Goal: Task Accomplishment & Management: Complete application form

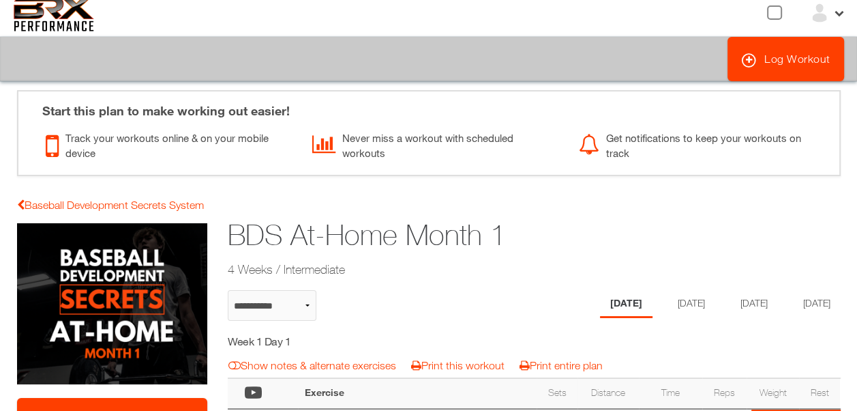
scroll to position [12, 0]
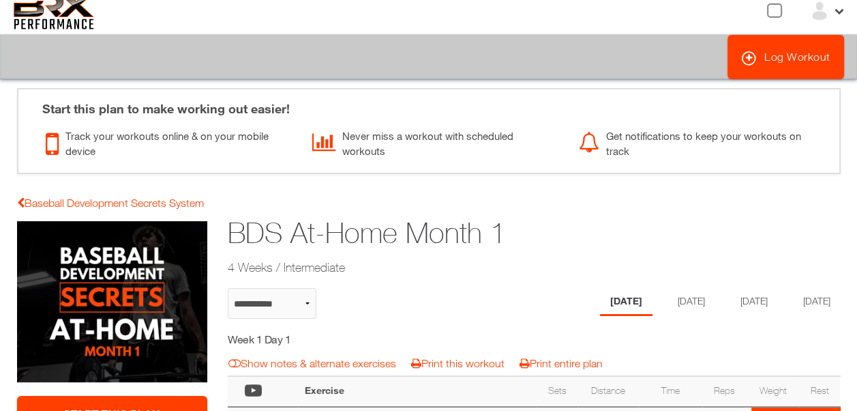
select select "**********"
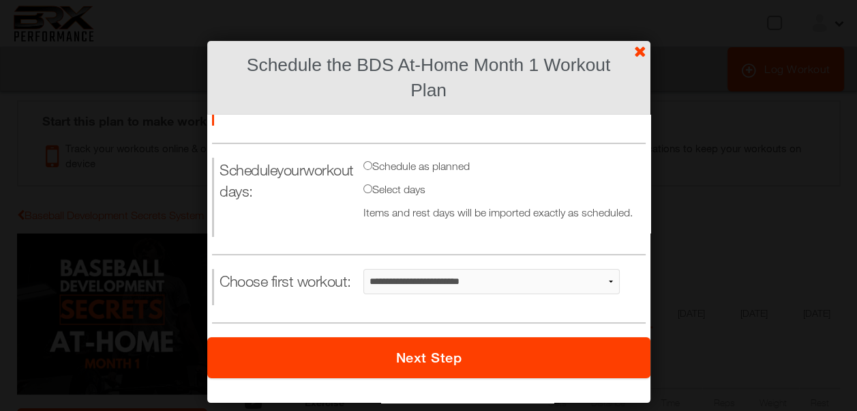
scroll to position [59, 0]
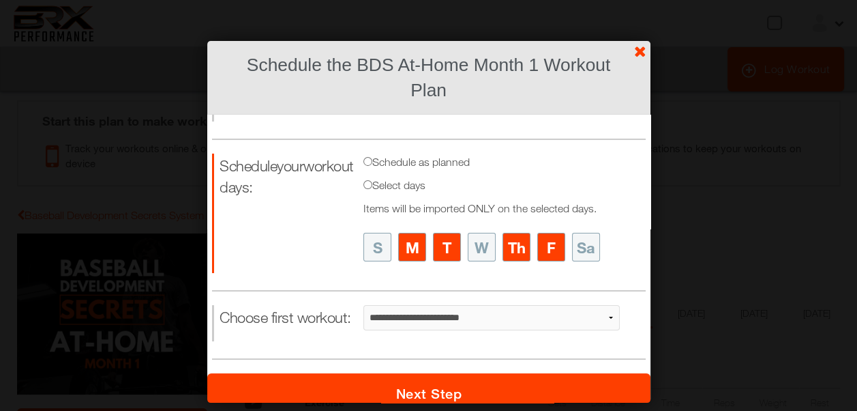
click at [546, 249] on li "F" at bounding box center [551, 247] width 28 height 29
click at [432, 244] on li "T" at bounding box center [446, 247] width 28 height 29
click at [363, 244] on li "S" at bounding box center [377, 247] width 28 height 29
click at [475, 244] on li "W" at bounding box center [481, 247] width 28 height 29
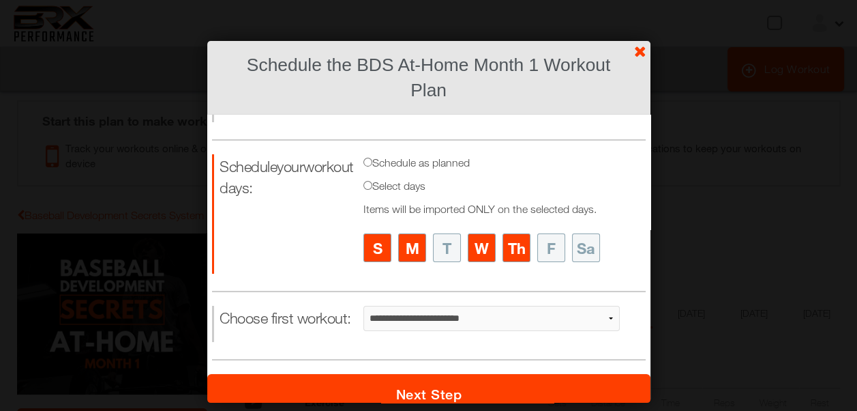
scroll to position [83, 0]
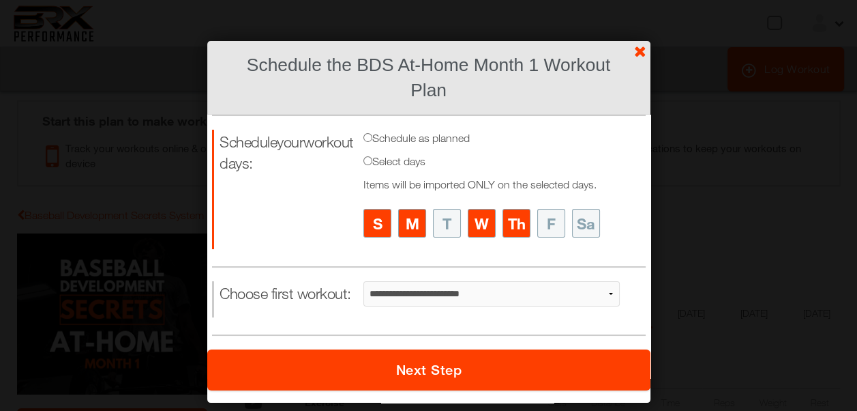
click at [473, 390] on button "Next Step" at bounding box center [428, 369] width 443 height 41
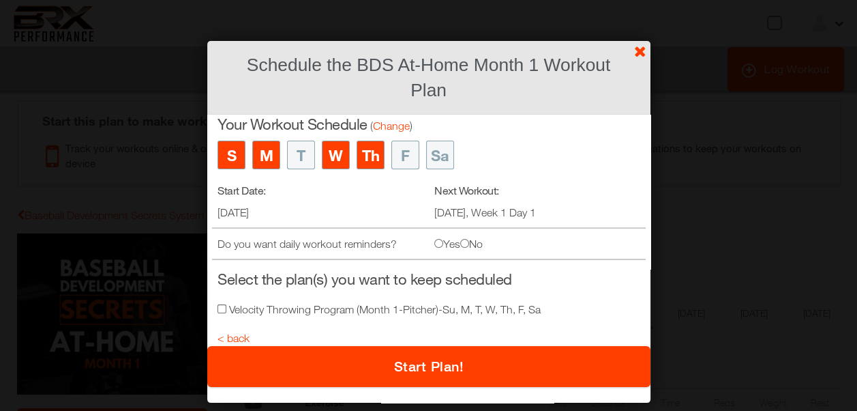
scroll to position [19, 0]
click at [445, 359] on button "Start Plan!" at bounding box center [428, 366] width 443 height 41
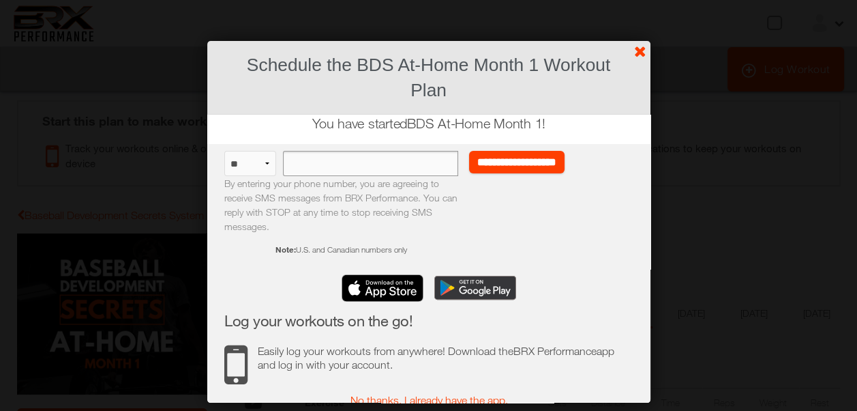
click at [351, 168] on input "text" at bounding box center [369, 163] width 175 height 25
click at [636, 0] on link "?" at bounding box center [428, -1] width 859 height 1
select select "**********"
